Goal: Information Seeking & Learning: Find specific fact

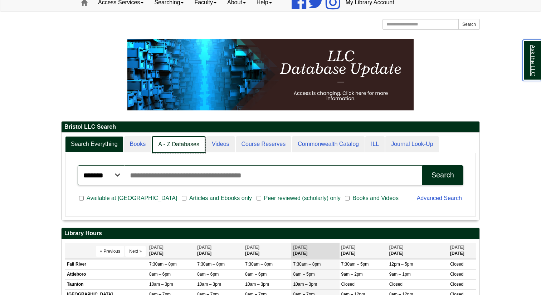
scroll to position [4, 4]
click at [168, 142] on link "A - Z Databases" at bounding box center [178, 144] width 53 height 17
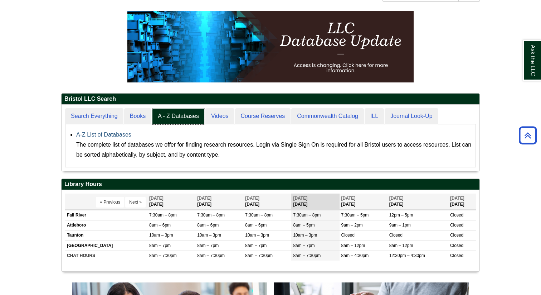
scroll to position [66, 418]
click at [99, 135] on link "A-Z List of Databases" at bounding box center [103, 134] width 55 height 6
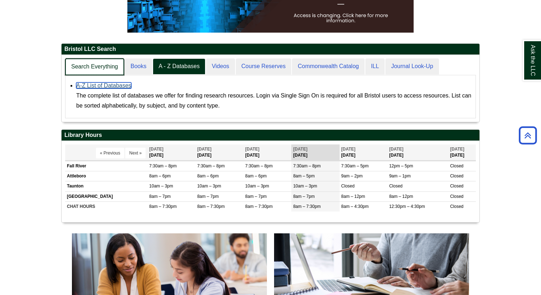
scroll to position [67, 418]
click at [92, 67] on link "Search Everything" at bounding box center [94, 66] width 59 height 17
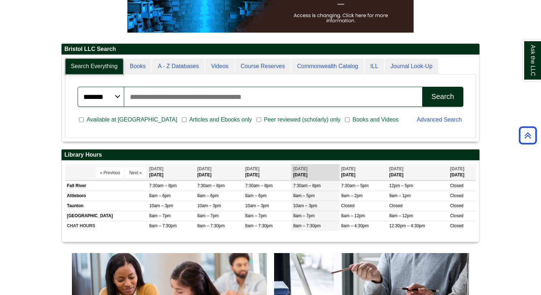
scroll to position [86, 418]
click at [187, 98] on input "Search articles, books, journals & more" at bounding box center [273, 97] width 298 height 20
click at [275, 124] on div "Available at [GEOGRAPHIC_DATA] Articles and Ebooks only [PERSON_NAME] reviewed …" at bounding box center [242, 120] width 339 height 19
click at [267, 120] on span "Peer reviewed (scholarly) only" at bounding box center [302, 119] width 82 height 9
click at [238, 98] on input "Search articles, books, journals & more" at bounding box center [273, 97] width 298 height 20
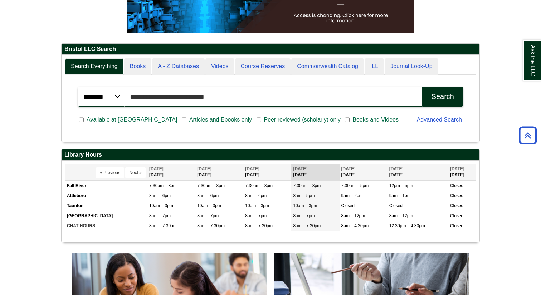
type input "**********"
click at [422, 87] on button "Search" at bounding box center [442, 97] width 41 height 20
